Goal: Information Seeking & Learning: Check status

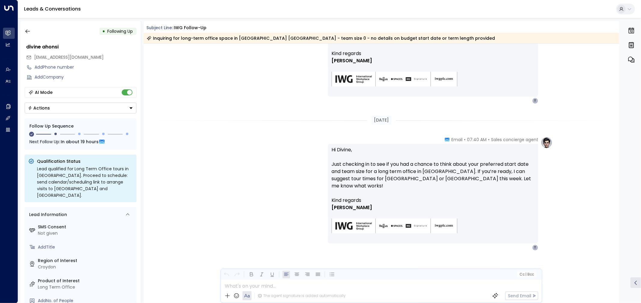
scroll to position [294, 0]
drag, startPoint x: 86, startPoint y: 57, endPoint x: 29, endPoint y: 55, distance: 57.1
click at [29, 55] on div "teeupwrld@gmail.com" at bounding box center [81, 57] width 110 height 10
copy span "teeupwrld@gmail.com"
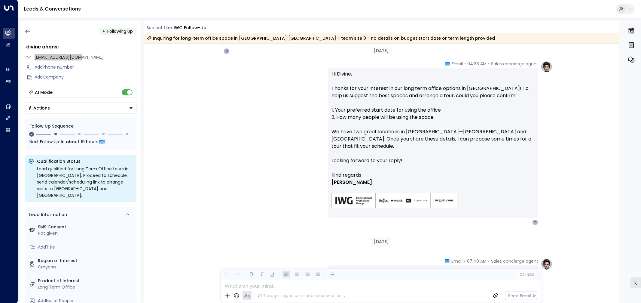
scroll to position [160, 0]
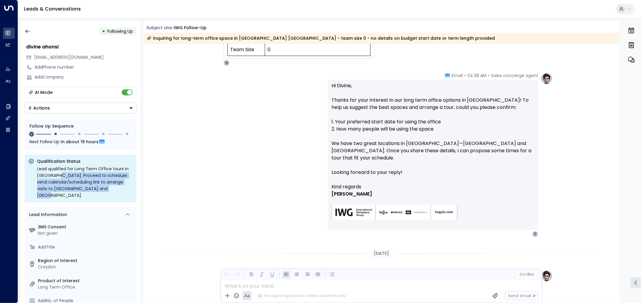
drag, startPoint x: 128, startPoint y: 187, endPoint x: 58, endPoint y: 173, distance: 70.8
click at [58, 173] on div "Lead qualified for Long Term Office tours in Croydon. Proceed to schedule: send…" at bounding box center [85, 181] width 96 height 33
copy div "Proceed to schedule: send calendar/scheduling link to arrange visits to Lansdow…"
click at [290, 217] on div "Sales concierge agent • 04:38 AM • Email Hi Divine, Thanks for your interest in…" at bounding box center [381, 154] width 343 height 164
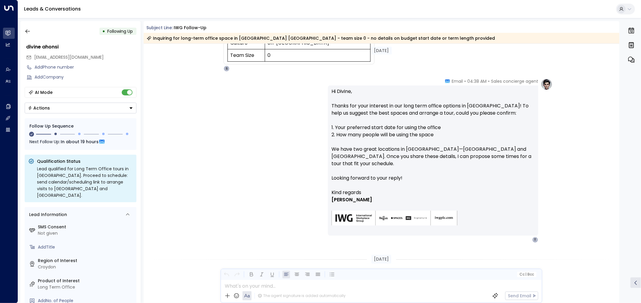
scroll to position [60, 0]
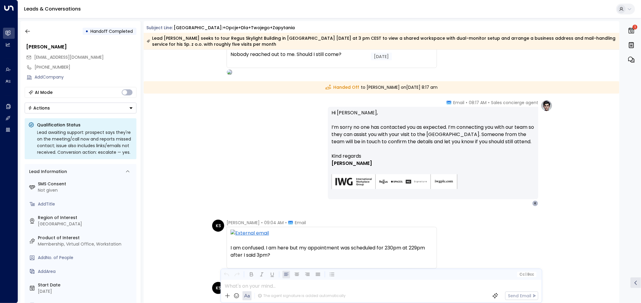
scroll to position [842, 0]
drag, startPoint x: 98, startPoint y: 58, endPoint x: 33, endPoint y: 57, distance: 64.6
click at [33, 57] on div "koleyscott327@gmail.com" at bounding box center [81, 57] width 110 height 10
copy span "koleyscott327@gmail.com"
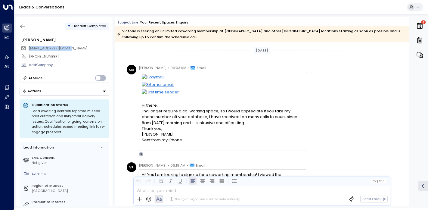
drag, startPoint x: 83, startPoint y: 49, endPoint x: 26, endPoint y: 49, distance: 56.8
click at [26, 49] on div "marjbrennan@gmail.com" at bounding box center [65, 48] width 88 height 8
copy span "marjbrennan@gmail.com"
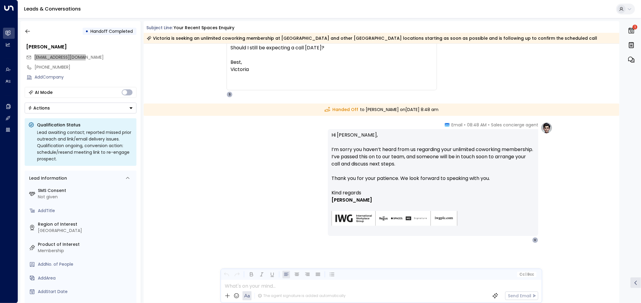
scroll to position [694, 0]
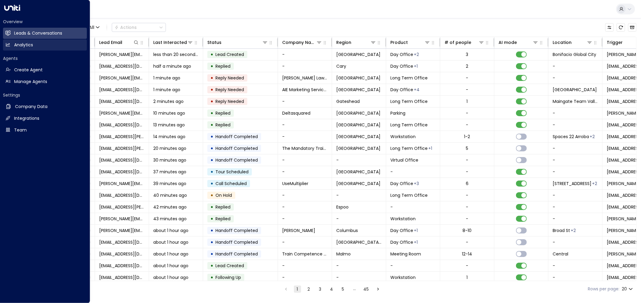
click at [13, 47] on link "Analytics Analytics" at bounding box center [45, 44] width 84 height 11
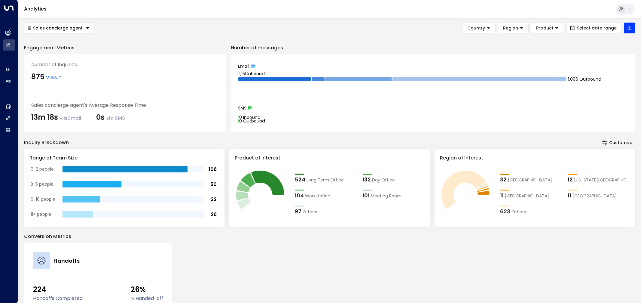
click at [195, 26] on div "Sales concierge agent Country Region Product Select date range" at bounding box center [329, 28] width 611 height 11
click at [63, 24] on button "Sales concierge agent" at bounding box center [58, 28] width 69 height 11
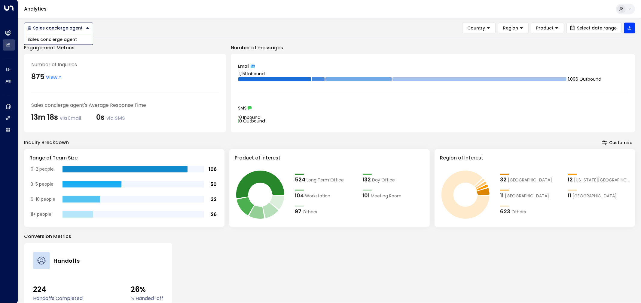
click at [137, 32] on div "Sales concierge agent Sales concierge agent Country Region Product Select date …" at bounding box center [329, 28] width 611 height 11
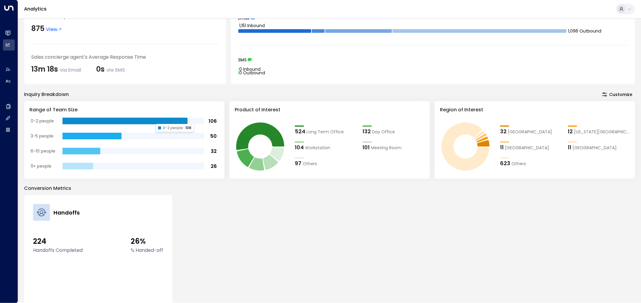
scroll to position [79, 0]
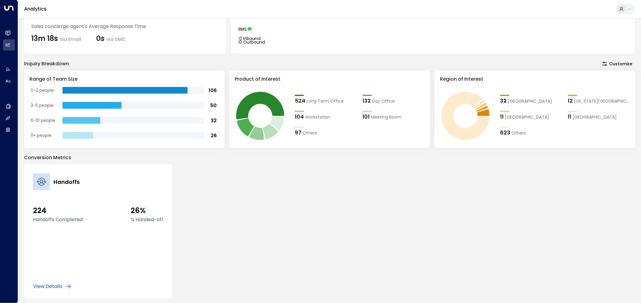
click at [64, 288] on button "View Details" at bounding box center [52, 286] width 38 height 6
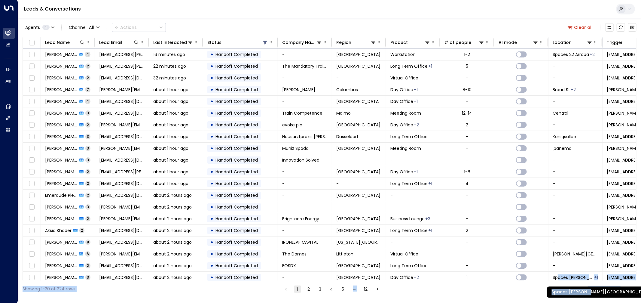
scroll to position [5, 0]
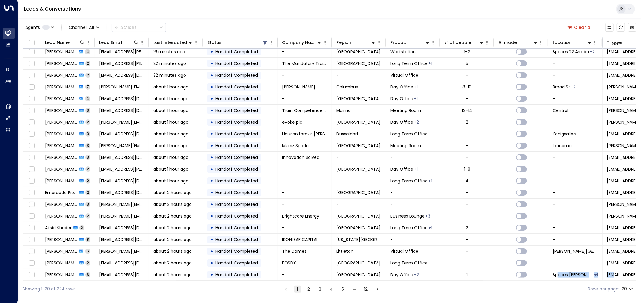
drag, startPoint x: 558, startPoint y: 279, endPoint x: 615, endPoint y: 279, distance: 56.8
click at [615, 279] on div "Lead Name Lead Email Last Interacted Status Company Name Region Product # of pe…" at bounding box center [330, 159] width 614 height 244
click at [615, 281] on div "Showing 1-20 of 224 rows 1 2 3 4 5 … 12 Rows per page: 20 **" at bounding box center [330, 289] width 614 height 16
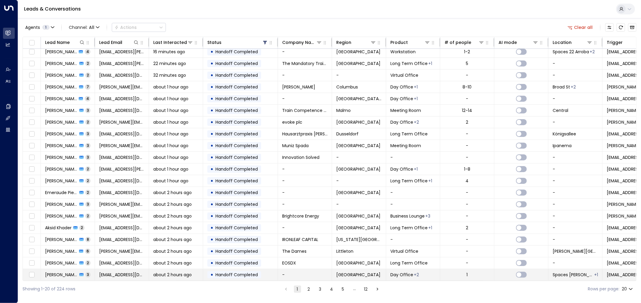
scroll to position [0, 0]
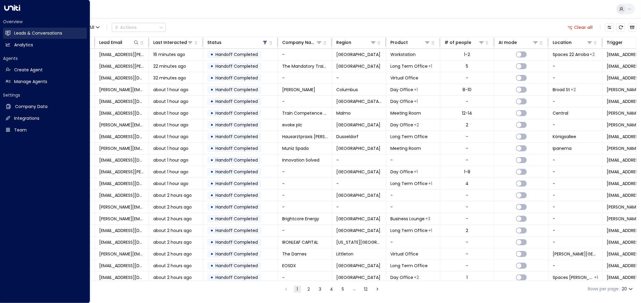
click at [11, 29] on link "Leads & Conversations Leads & Conversations" at bounding box center [45, 33] width 84 height 11
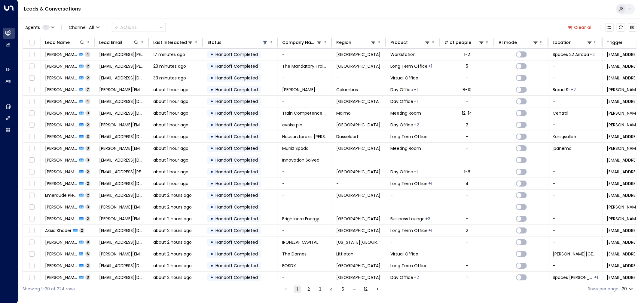
click at [57, 9] on link "Leads & Conversations" at bounding box center [52, 8] width 57 height 7
